Goal: Task Accomplishment & Management: Use online tool/utility

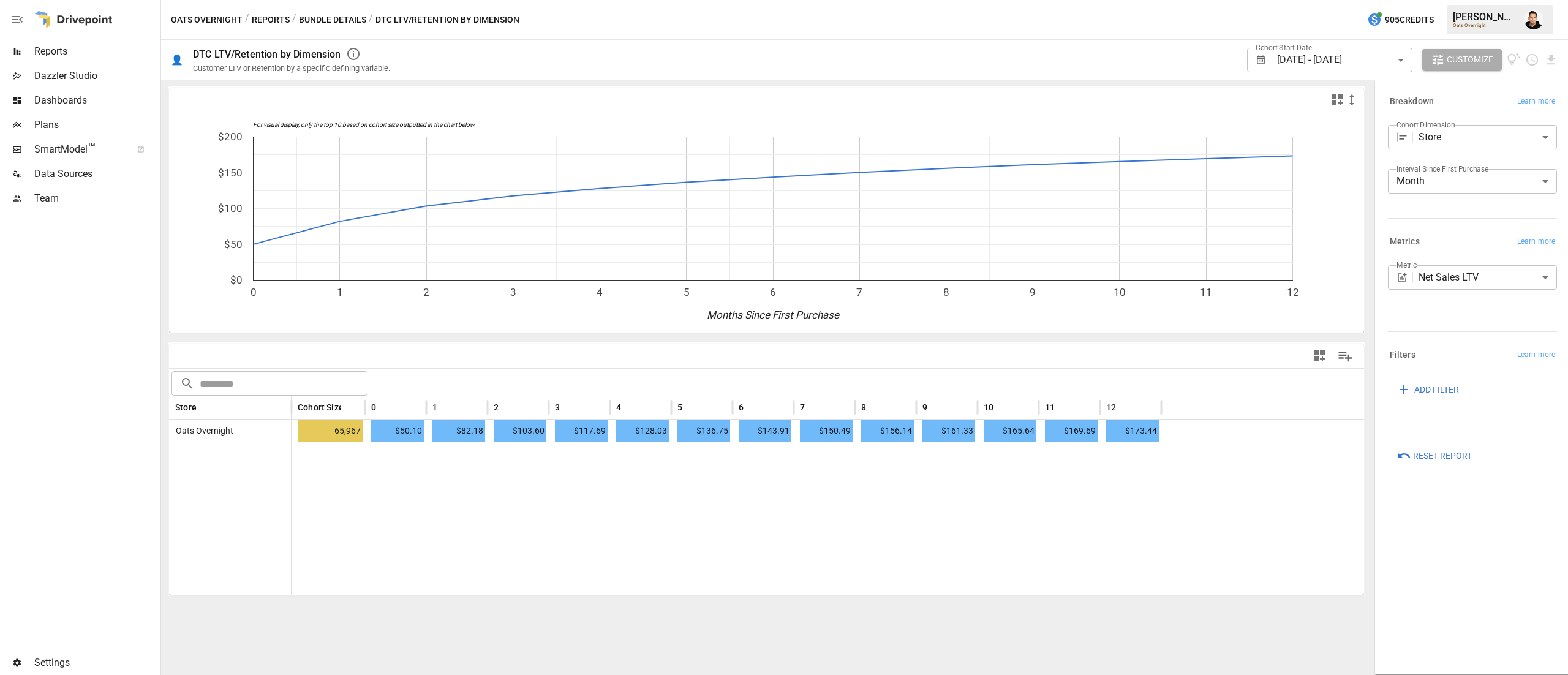
click at [40, 35] on div at bounding box center [73, 20] width 78 height 40
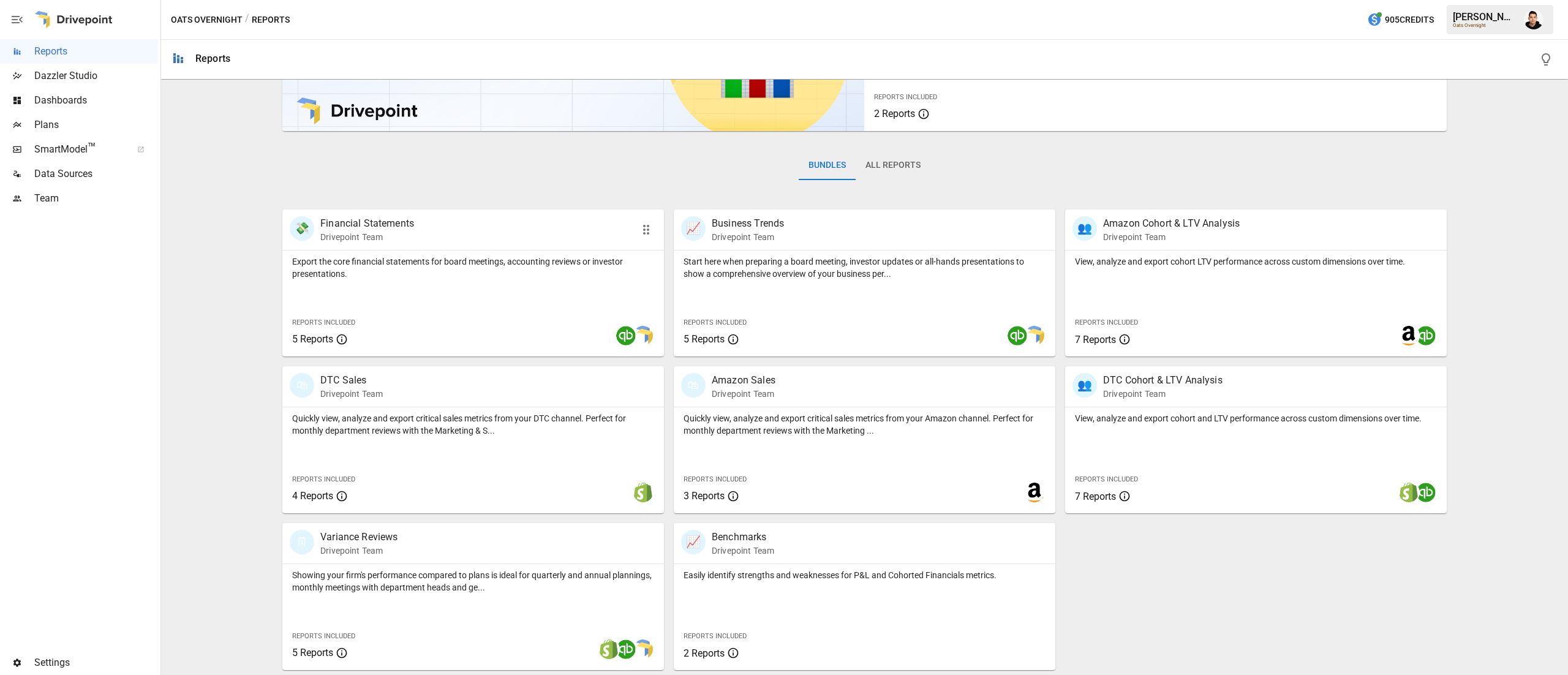
scroll to position [117, 0]
click at [82, 119] on span "Plans" at bounding box center [96, 125] width 124 height 15
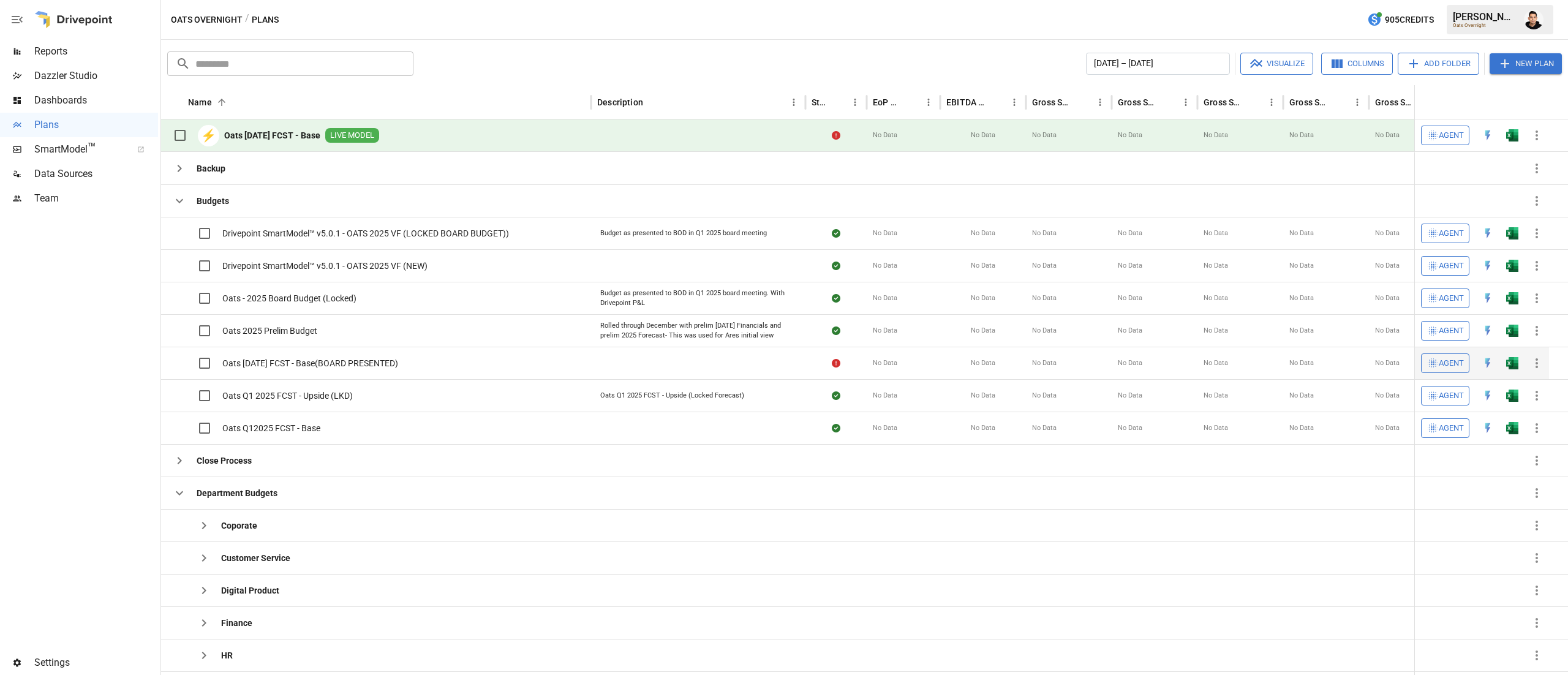
click at [1535, 370] on icon "button" at bounding box center [1536, 363] width 15 height 15
click at [1509, 362] on div at bounding box center [784, 338] width 1568 height 675
click at [1507, 362] on img "Open in Excel" at bounding box center [1512, 363] width 12 height 12
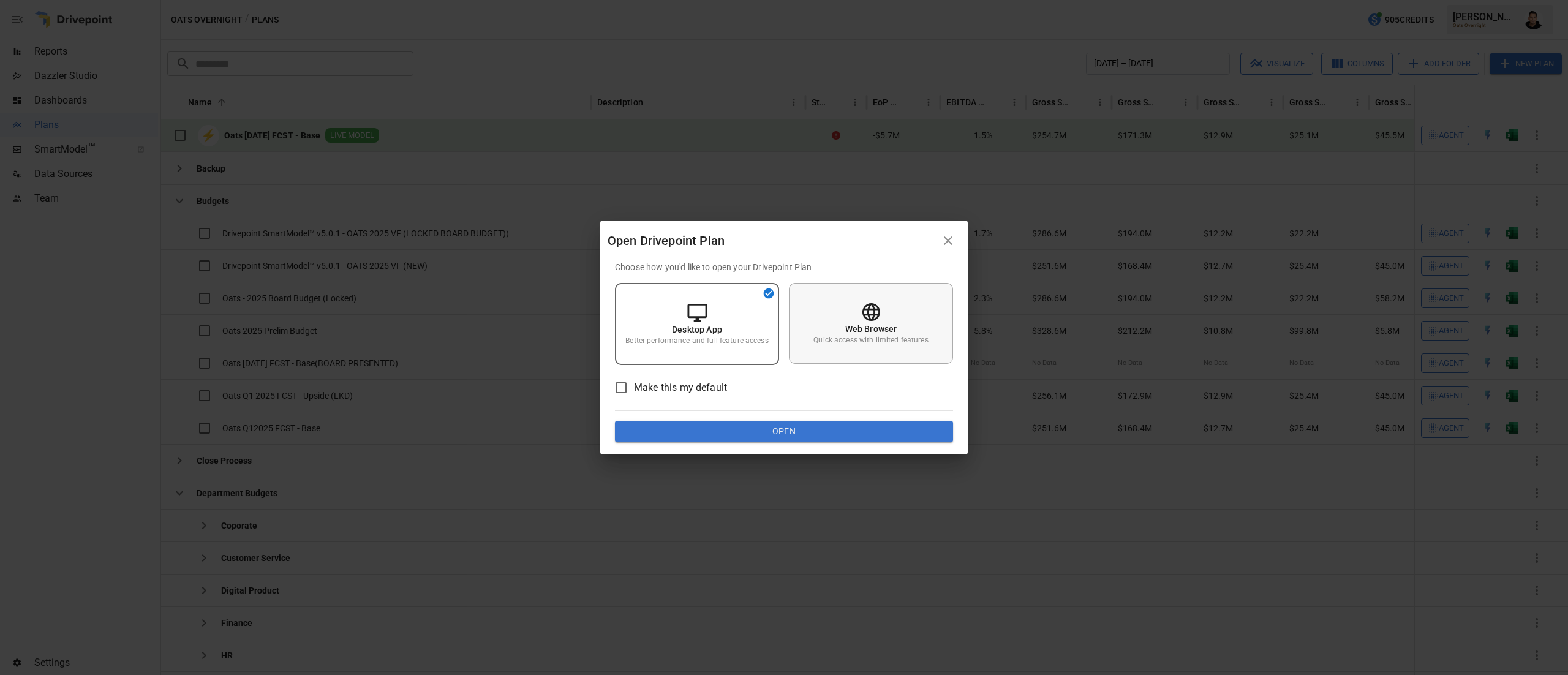
click at [878, 328] on p "Web Browser" at bounding box center [871, 329] width 52 height 12
click at [895, 422] on button "Open" at bounding box center [784, 432] width 338 height 22
